Goal: Navigation & Orientation: Find specific page/section

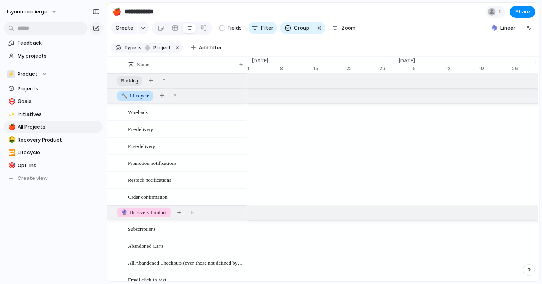
scroll to position [0, 5158]
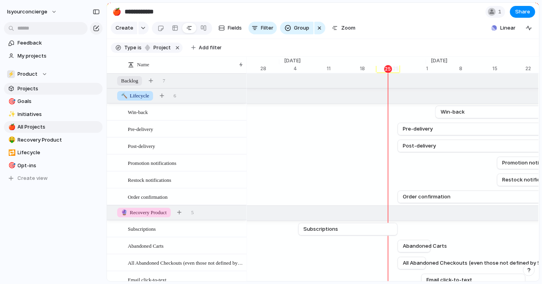
click at [50, 88] on span "Projects" at bounding box center [59, 89] width 82 height 8
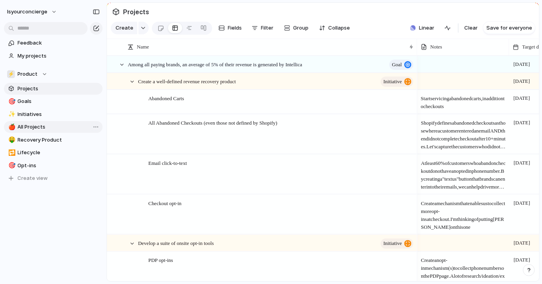
click at [59, 129] on span "All Projects" at bounding box center [59, 127] width 82 height 8
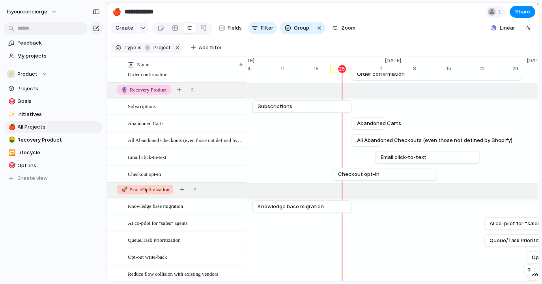
scroll to position [126, 0]
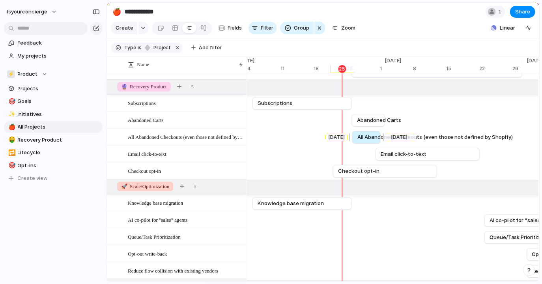
click at [364, 140] on span "All Abandoned Checkouts (even those not defined by Shopify)" at bounding box center [435, 137] width 155 height 8
click at [364, 140] on span "All Abandoned Checkouts (even those not defined by Shopify)" at bounding box center [434, 137] width 155 height 8
click at [424, 137] on span "All Abandoned Checkouts (even those not defined by Shopify)" at bounding box center [434, 137] width 155 height 8
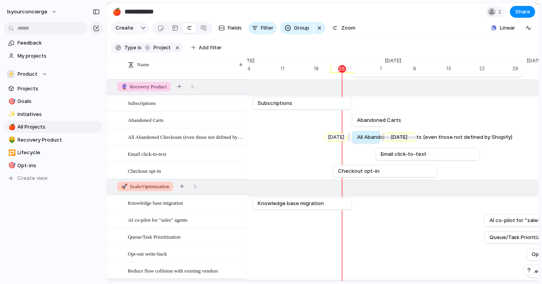
click at [424, 137] on span "All Abandoned Checkouts (even those not defined by Shopify)" at bounding box center [434, 137] width 155 height 8
click at [174, 26] on div at bounding box center [175, 28] width 6 height 13
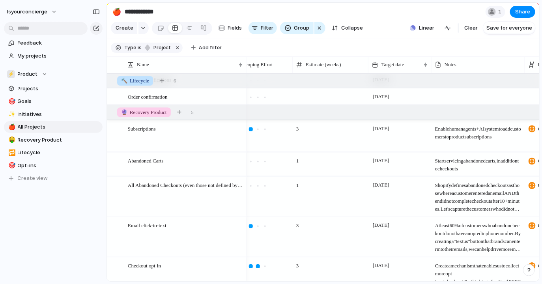
scroll to position [0, 307]
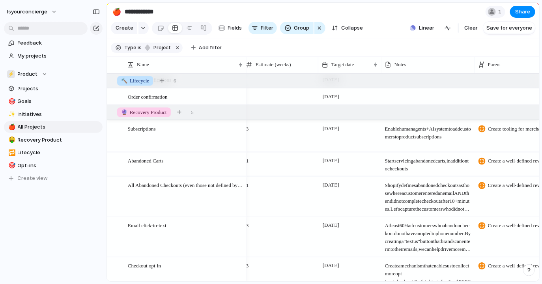
click at [414, 194] on span "Shopify defines abandoned checkouts as those where a customer entered an email …" at bounding box center [428, 195] width 93 height 36
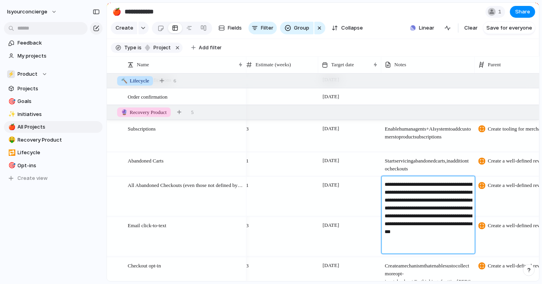
click at [414, 194] on textarea "**********" at bounding box center [429, 216] width 88 height 71
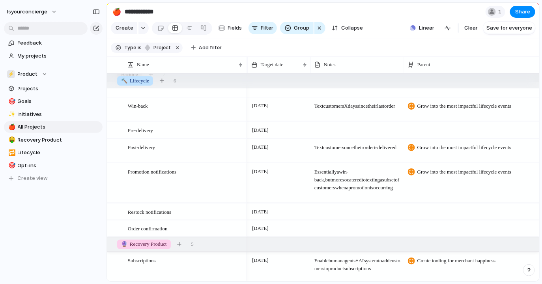
scroll to position [0, 0]
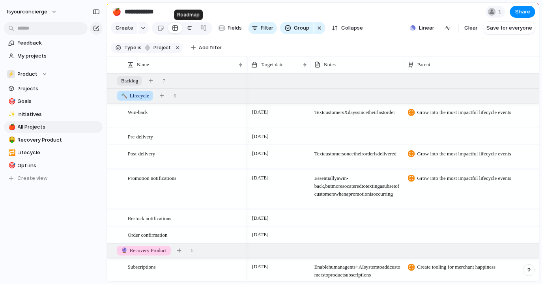
click at [191, 32] on link at bounding box center [189, 28] width 14 height 13
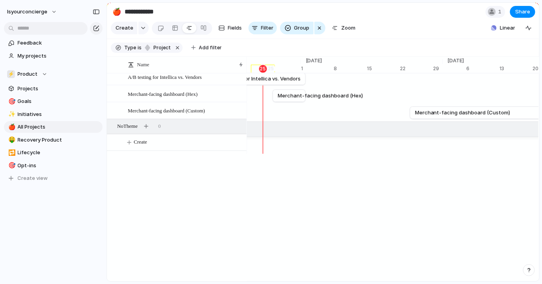
scroll to position [421, 0]
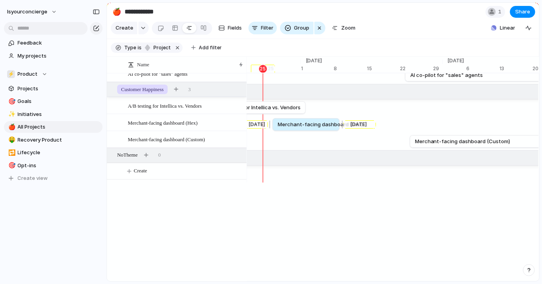
drag, startPoint x: 303, startPoint y: 123, endPoint x: 338, endPoint y: 125, distance: 34.4
click at [338, 125] on div at bounding box center [341, 124] width 9 height 13
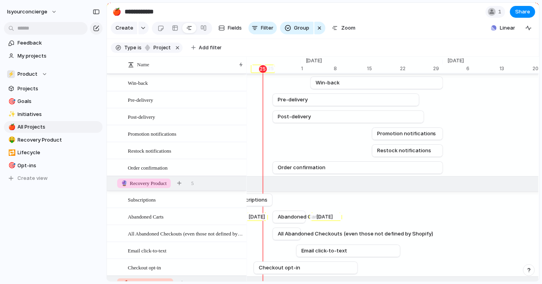
scroll to position [30, 0]
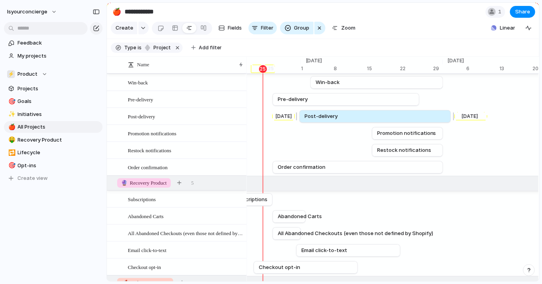
drag, startPoint x: 303, startPoint y: 116, endPoint x: 329, endPoint y: 118, distance: 26.5
click at [329, 118] on span "Post-delivery" at bounding box center [321, 116] width 33 height 8
drag, startPoint x: 325, startPoint y: 115, endPoint x: 335, endPoint y: 115, distance: 10.7
click at [335, 115] on span "Post-delivery" at bounding box center [329, 116] width 33 height 8
drag, startPoint x: 459, startPoint y: 117, endPoint x: 442, endPoint y: 117, distance: 17.0
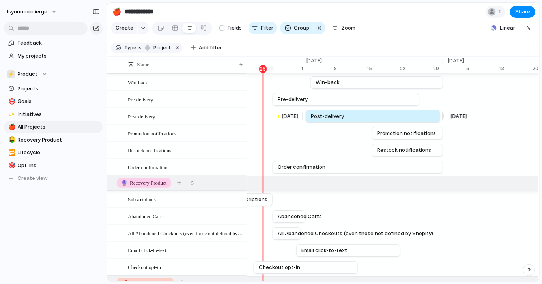
click at [442, 117] on div at bounding box center [441, 116] width 9 height 13
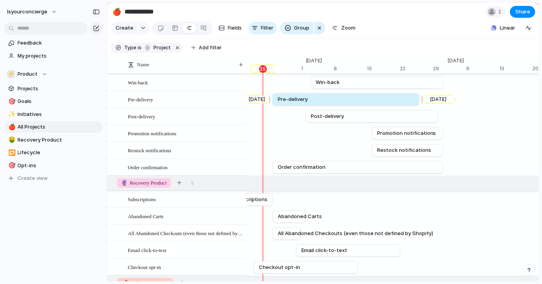
drag, startPoint x: 379, startPoint y: 97, endPoint x: 412, endPoint y: 98, distance: 33.6
click at [412, 98] on link "Pre-delivery" at bounding box center [346, 100] width 137 height 12
drag, startPoint x: 396, startPoint y: 99, endPoint x: 427, endPoint y: 99, distance: 31.2
click at [427, 99] on link "Pre-delivery" at bounding box center [377, 100] width 137 height 12
drag, startPoint x: 418, startPoint y: 99, endPoint x: 424, endPoint y: 99, distance: 5.9
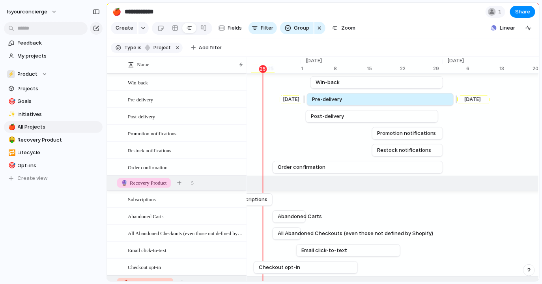
click at [424, 99] on link "Pre-delivery" at bounding box center [380, 100] width 137 height 12
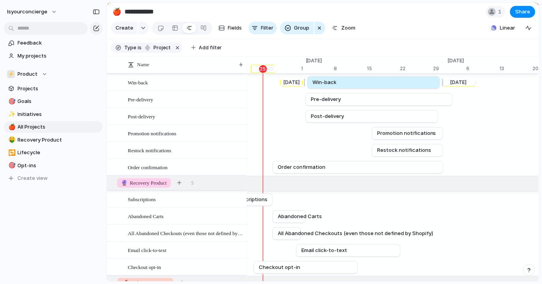
click at [397, 83] on link "Win-back" at bounding box center [374, 83] width 122 height 12
drag, startPoint x: 397, startPoint y: 83, endPoint x: 393, endPoint y: 84, distance: 4.0
click at [393, 84] on link "Win-back" at bounding box center [373, 83] width 122 height 12
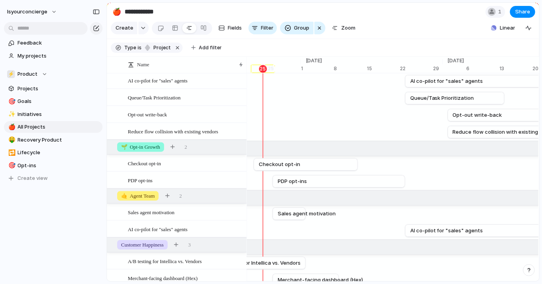
scroll to position [191, 0]
